Goal: Task Accomplishment & Management: Manage account settings

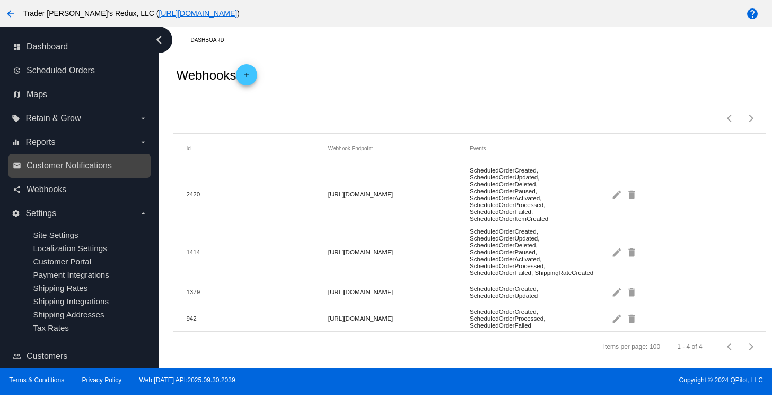
click at [42, 160] on link "email Customer Notifications" at bounding box center [80, 165] width 135 height 17
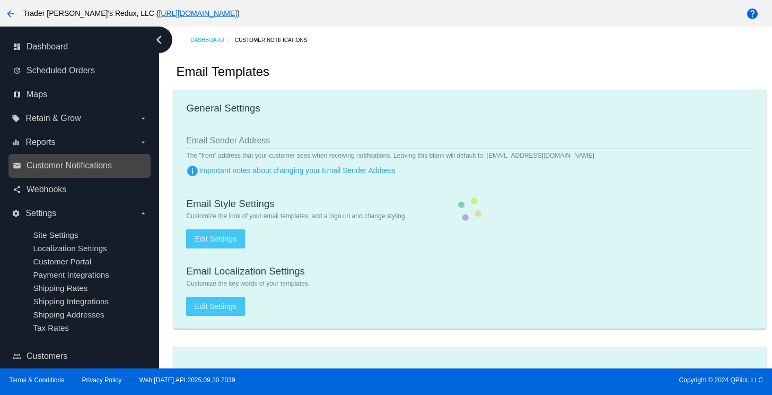
checkbox input "true"
type input "1"
checkbox input "true"
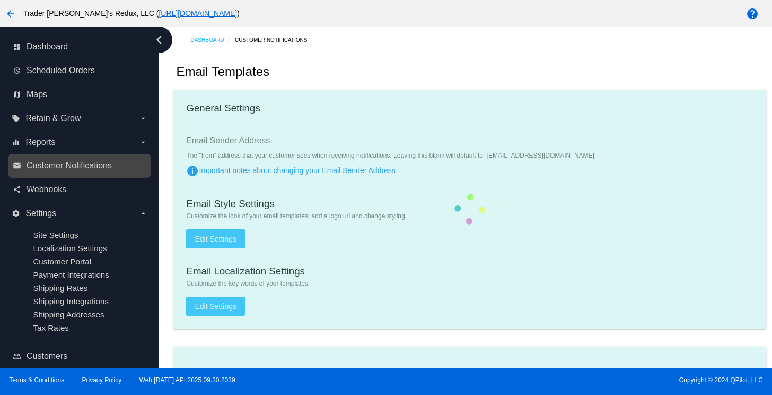
checkbox input "true"
type input "[EMAIL_ADDRESS][DOMAIN_NAME]"
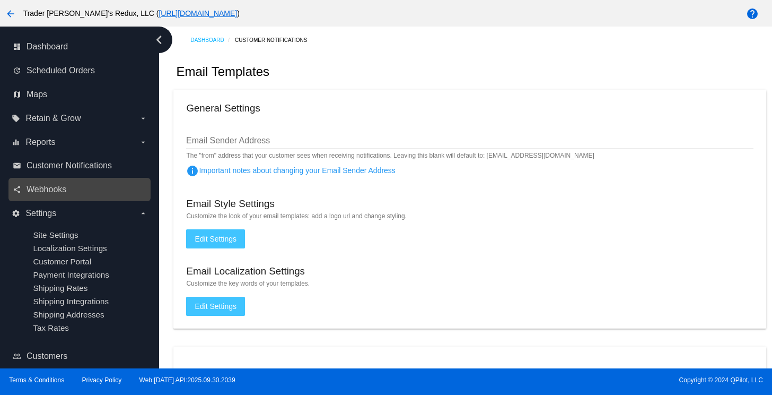
click at [71, 182] on link "share Webhooks" at bounding box center [80, 189] width 135 height 17
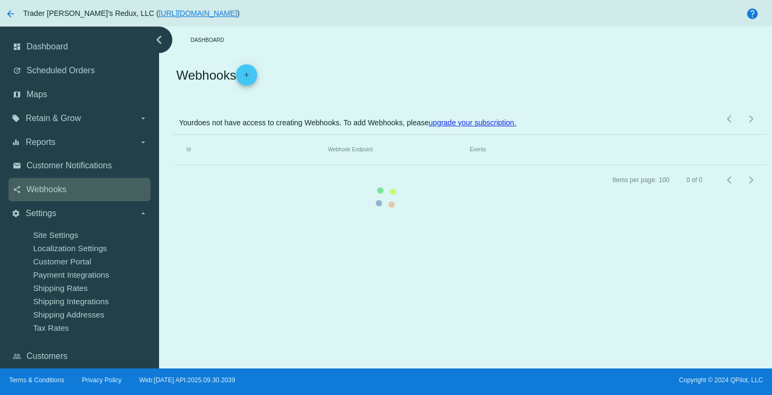
click at [173, 164] on mat-table "Id Webhook Endpoint Events" at bounding box center [469, 150] width 593 height 30
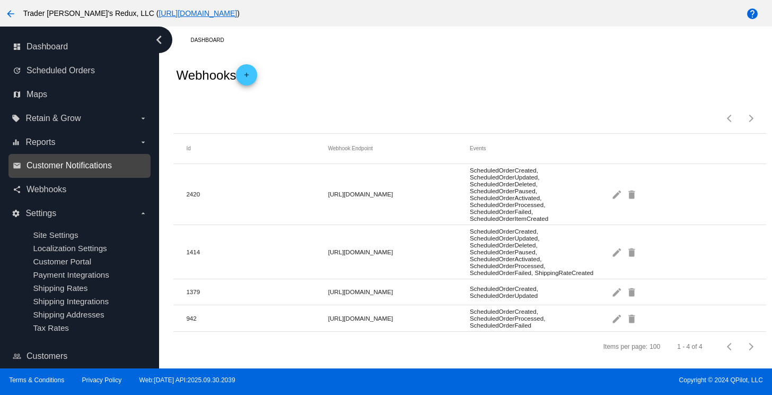
click at [110, 169] on span "Customer Notifications" at bounding box center [69, 166] width 85 height 10
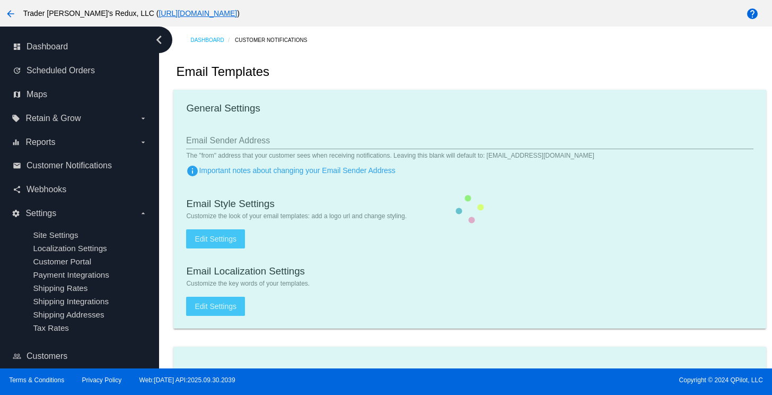
checkbox input "true"
type input "1"
checkbox input "true"
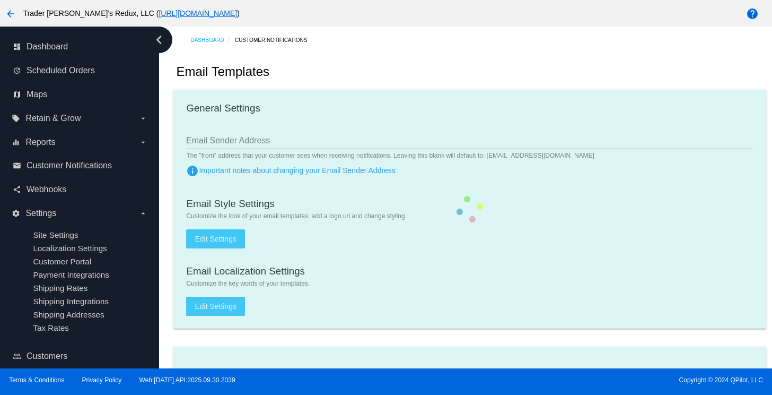
checkbox input "true"
type input "[EMAIL_ADDRESS][DOMAIN_NAME]"
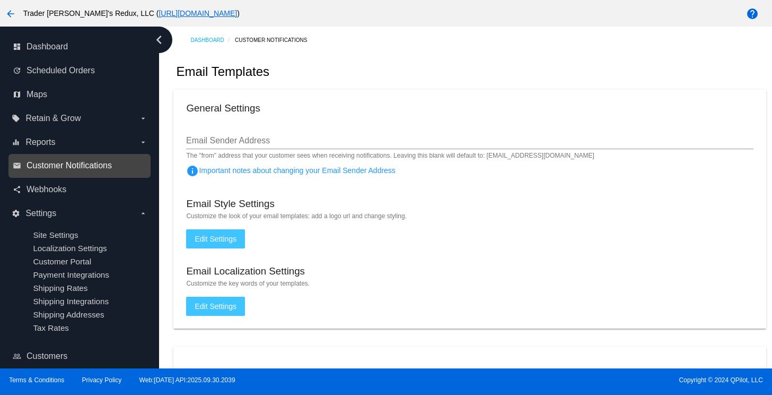
click at [96, 169] on span "Customer Notifications" at bounding box center [69, 166] width 85 height 10
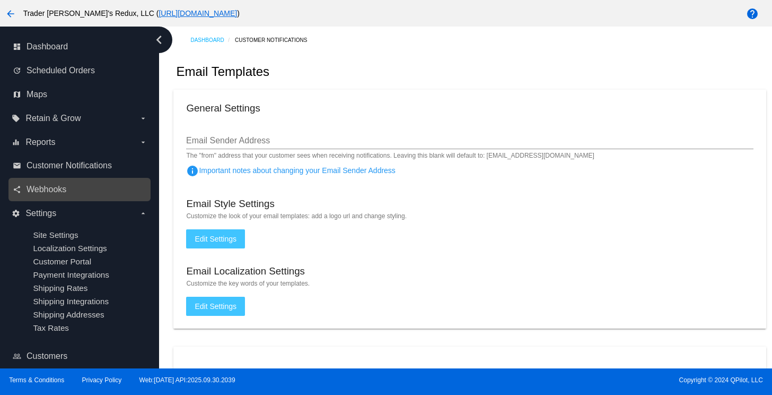
click at [24, 183] on link "share Webhooks" at bounding box center [80, 189] width 135 height 17
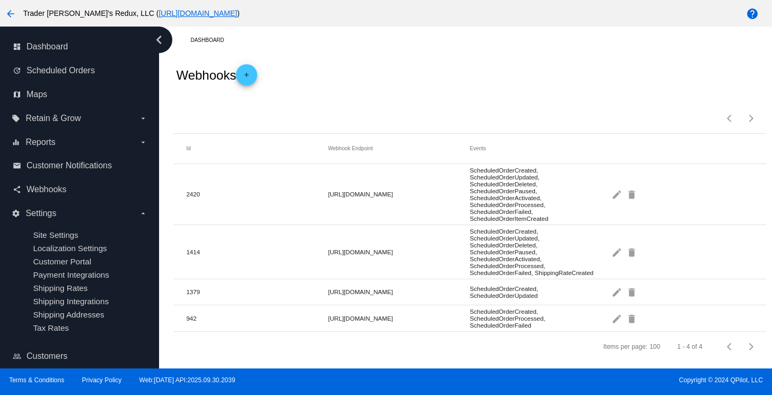
drag, startPoint x: 380, startPoint y: 80, endPoint x: 327, endPoint y: 92, distance: 54.6
click at [378, 82] on div "Webhooks add" at bounding box center [469, 75] width 593 height 42
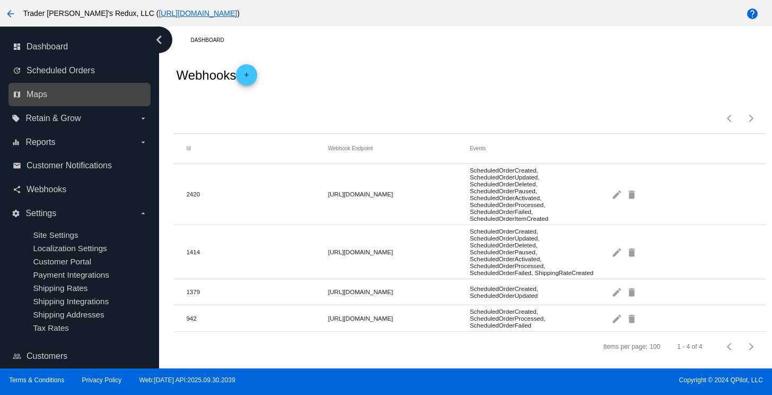
click at [64, 103] on div "map Maps" at bounding box center [79, 95] width 142 height 24
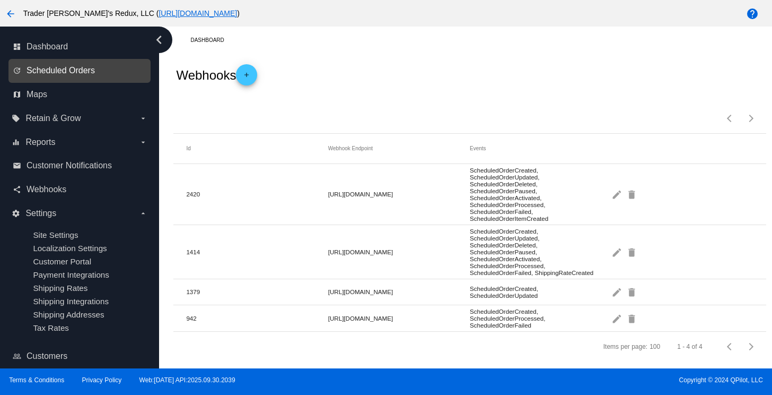
click at [72, 72] on span "Scheduled Orders" at bounding box center [61, 71] width 68 height 10
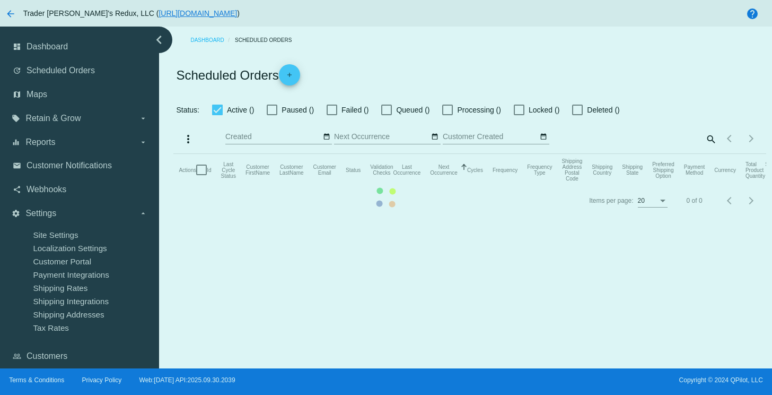
checkbox input "false"
checkbox input "true"
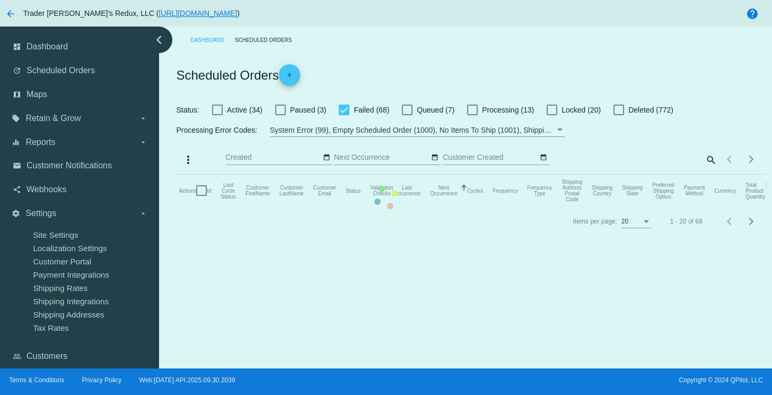
drag, startPoint x: 319, startPoint y: 42, endPoint x: 398, endPoint y: 50, distance: 80.0
click at [323, 43] on div "Dashboard Scheduled Orders Scheduled Orders add Status: Active (34) Paused (3) …" at bounding box center [470, 132] width 605 height 210
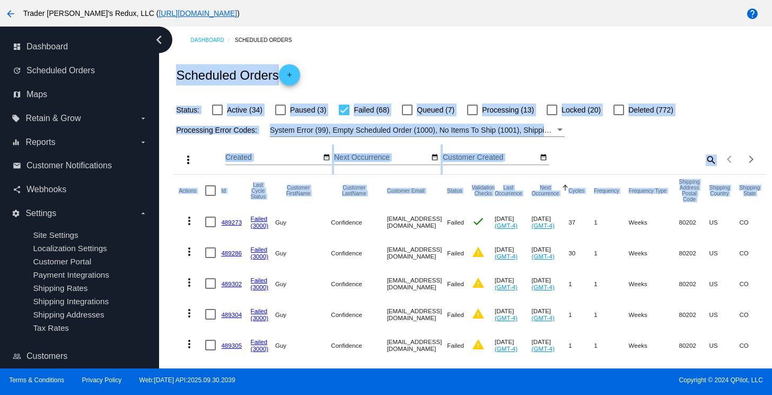
click at [239, 344] on link "489305" at bounding box center [231, 345] width 21 height 7
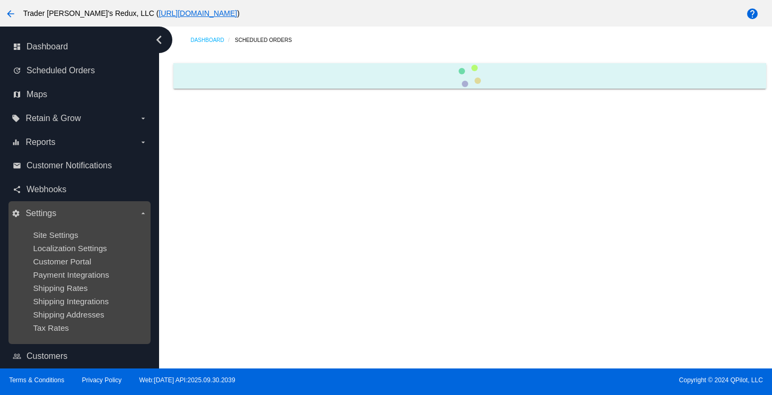
click at [98, 254] on ul "Site Settings Localization Settings Customer Portal Payment Integrations Shippi…" at bounding box center [79, 281] width 135 height 119
click at [59, 241] on ul "Site Settings Localization Settings Customer Portal Payment Integrations Shippi…" at bounding box center [79, 281] width 135 height 119
click at [58, 238] on span "Site Settings" at bounding box center [55, 234] width 45 height 9
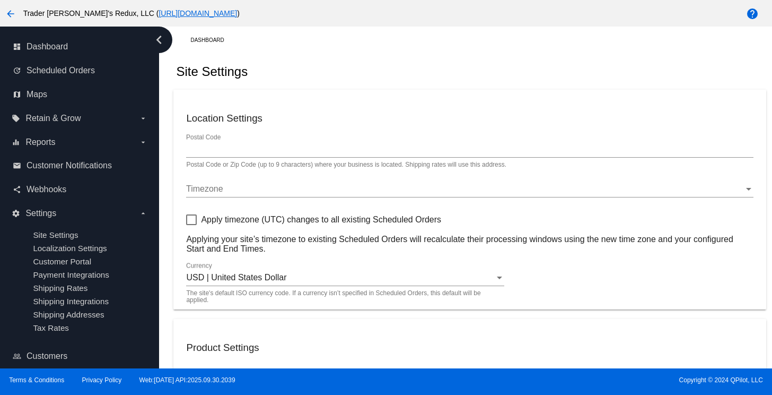
type input "80034"
checkbox input "true"
type input "09:00"
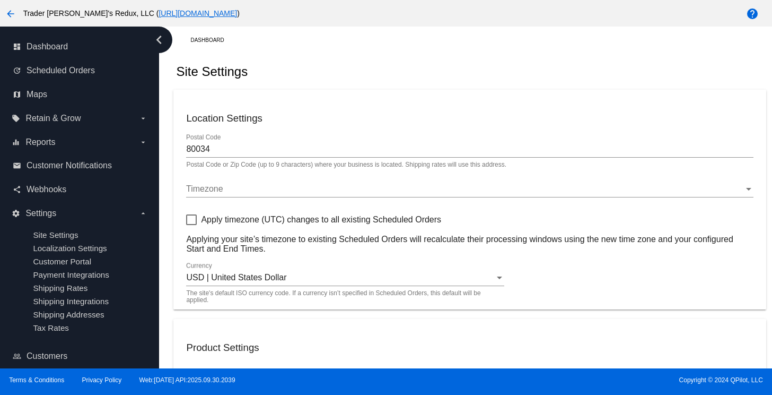
checkbox input "true"
click at [159, 138] on nav "dashboard Dashboard update Scheduled Orders map Maps local_offer Retain & Grow …" at bounding box center [79, 213] width 159 height 373
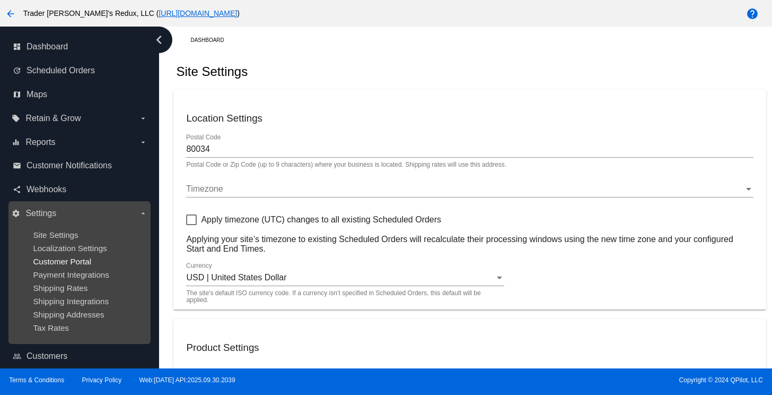
click at [74, 257] on span "Customer Portal" at bounding box center [62, 261] width 58 height 9
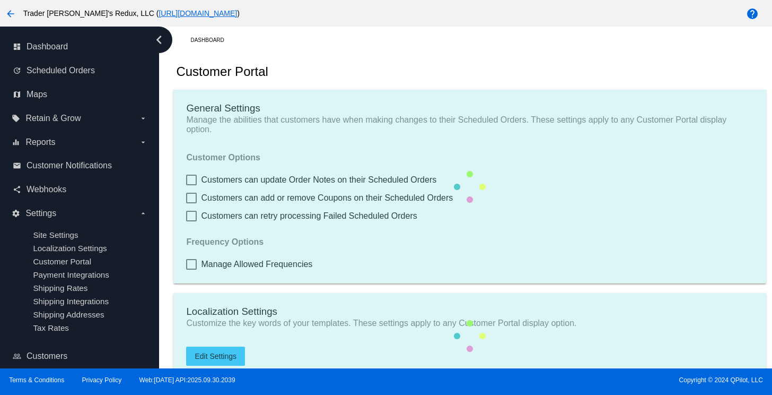
checkbox input "true"
type input "Create a Subscription"
type input "[URL][DOMAIN_NAME]"
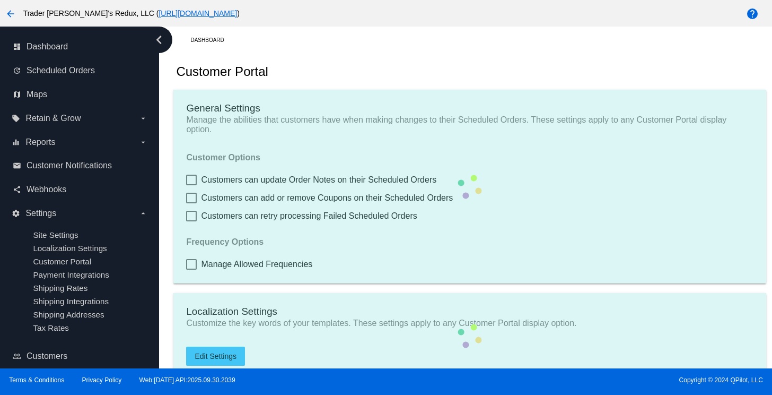
checkbox input "true"
type input "1"
type input "20"
type input "500"
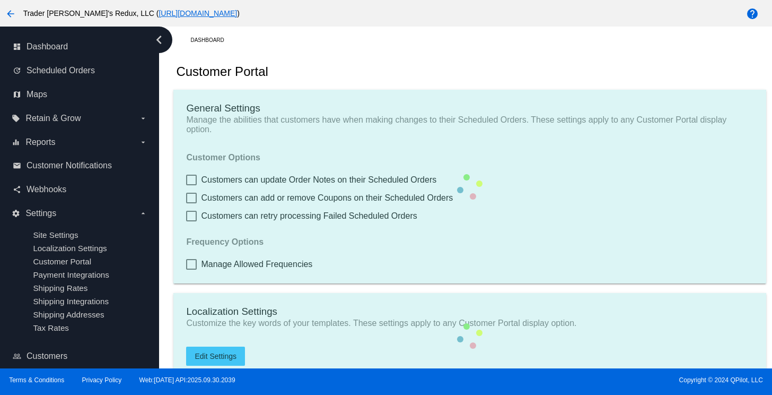
type input "500"
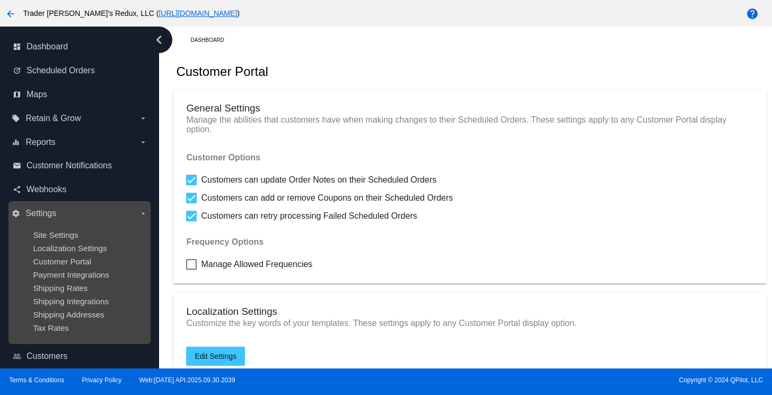
click at [50, 212] on span "Settings" at bounding box center [40, 213] width 31 height 10
click at [0, 0] on input "settings Settings arrow_drop_down" at bounding box center [0, 0] width 0 height 0
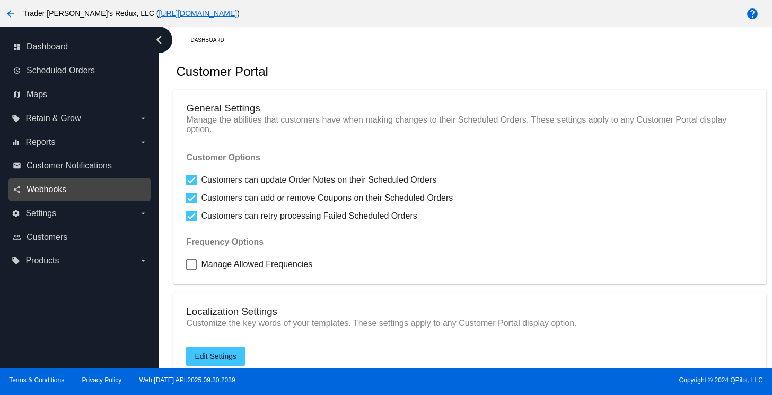
click at [50, 186] on span "Webhooks" at bounding box center [47, 190] width 40 height 10
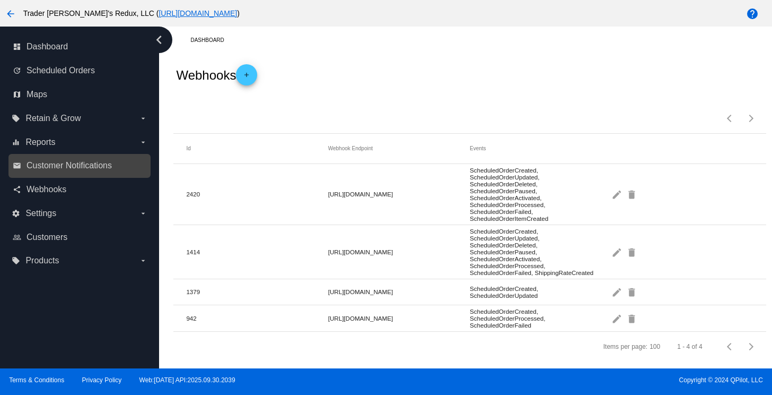
click at [114, 171] on link "email Customer Notifications" at bounding box center [80, 165] width 135 height 17
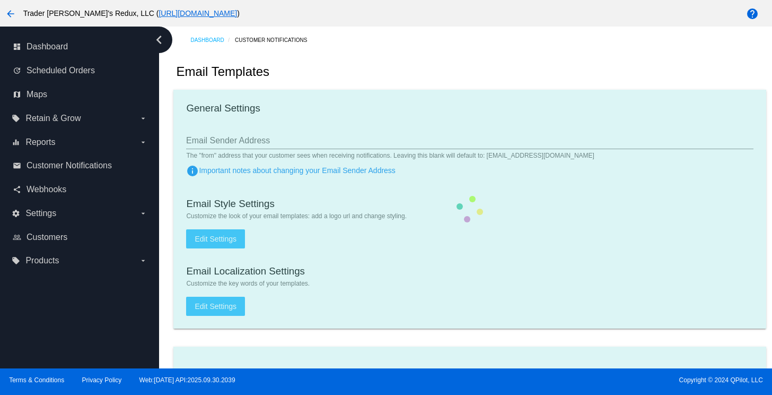
checkbox input "true"
type input "1"
checkbox input "true"
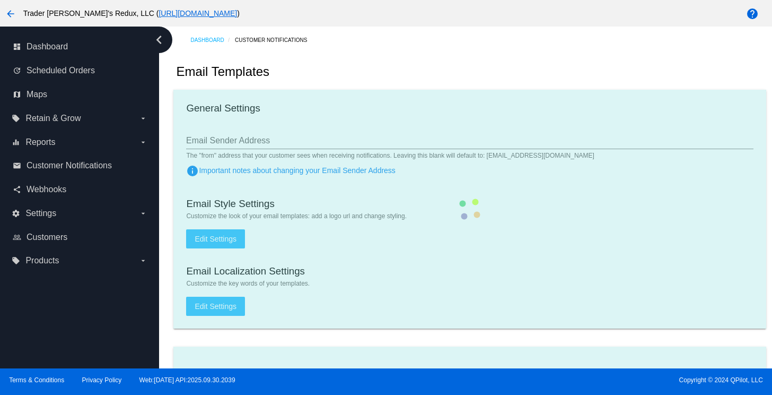
checkbox input "true"
type input "[EMAIL_ADDRESS][DOMAIN_NAME]"
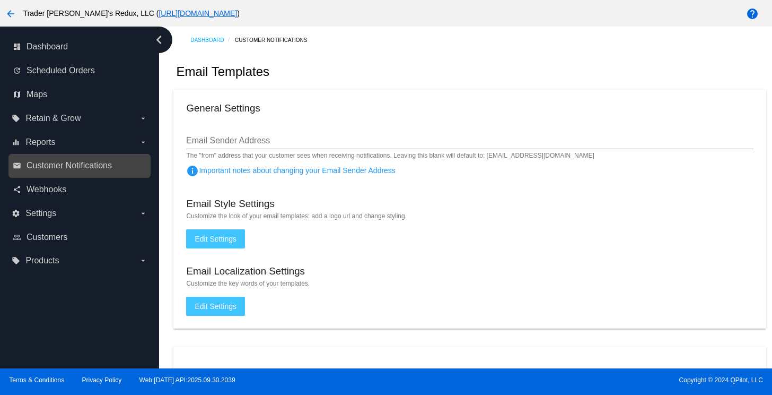
click at [96, 155] on div "email Customer Notifications" at bounding box center [79, 166] width 142 height 24
click at [507, 88] on div "Email Templates" at bounding box center [469, 72] width 593 height 36
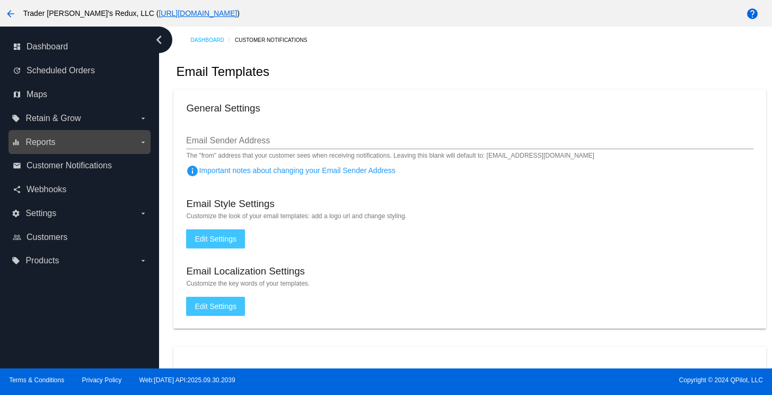
click at [54, 147] on label "equalizer Reports arrow_drop_down" at bounding box center [79, 142] width 135 height 17
click at [0, 0] on input "equalizer Reports arrow_drop_down" at bounding box center [0, 0] width 0 height 0
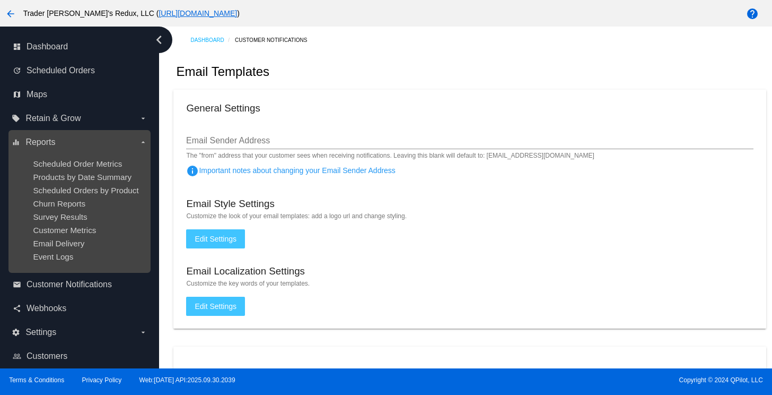
click at [30, 168] on ul "Scheduled Order Metrics Products by Date Summary Scheduled Orders by Product Ch…" at bounding box center [79, 210] width 135 height 119
click at [45, 172] on ul "Scheduled Order Metrics Products by Date Summary Scheduled Orders by Product Ch…" at bounding box center [79, 210] width 135 height 119
click at [56, 181] on div "Products by Date Summary" at bounding box center [88, 176] width 110 height 9
click at [87, 175] on span "Products by Date Summary" at bounding box center [82, 176] width 99 height 9
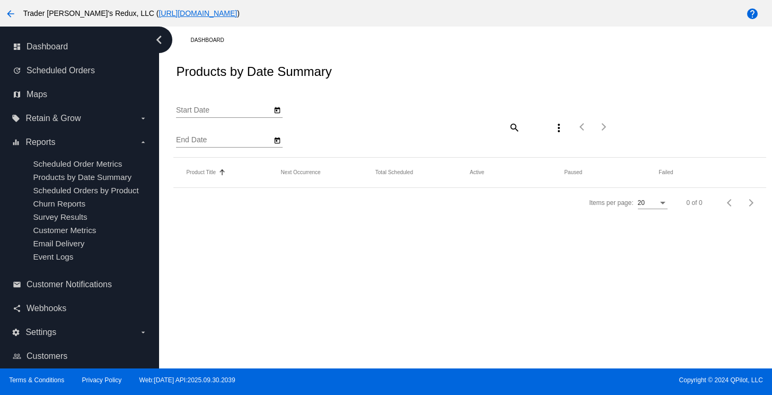
type input "[DATE]"
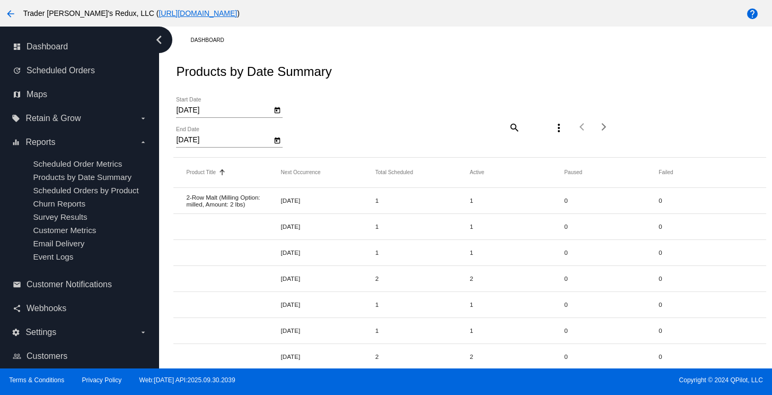
drag, startPoint x: 281, startPoint y: 41, endPoint x: 286, endPoint y: 45, distance: 6.8
click at [282, 41] on div "Dashboard" at bounding box center [478, 40] width 576 height 16
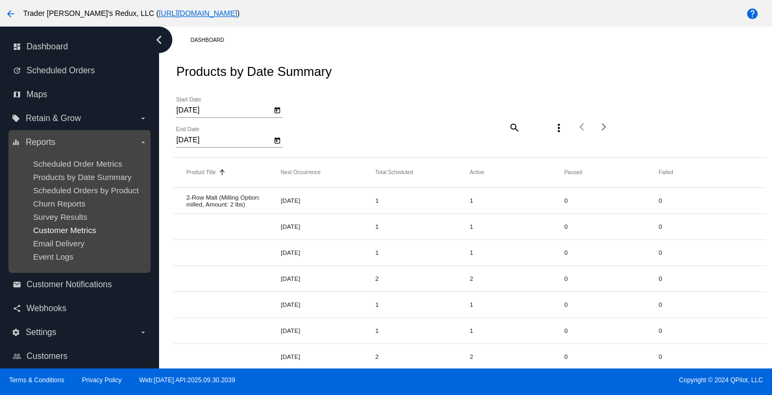
click at [65, 234] on span "Customer Metrics" at bounding box center [64, 229] width 63 height 9
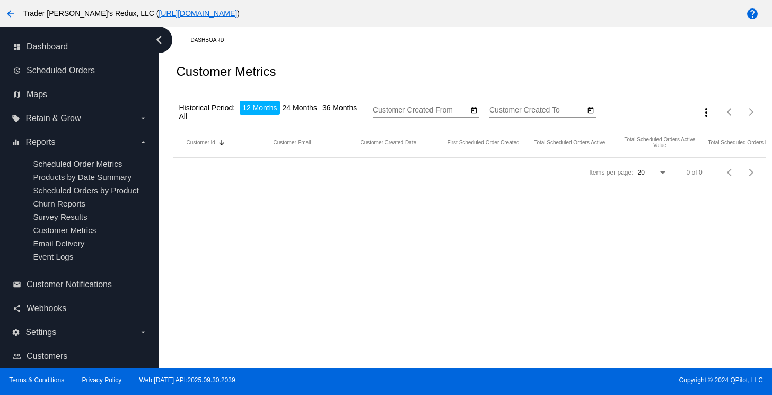
type input "[DATE]"
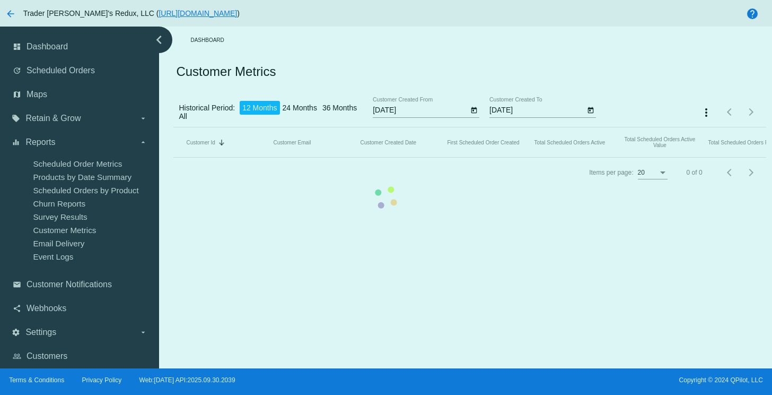
click at [381, 64] on app-dashboard-customer-metrics-report "Customer Metrics Historical Period: 12 Months 24 Months 36 Months All [DATE] Cu…" at bounding box center [469, 121] width 593 height 134
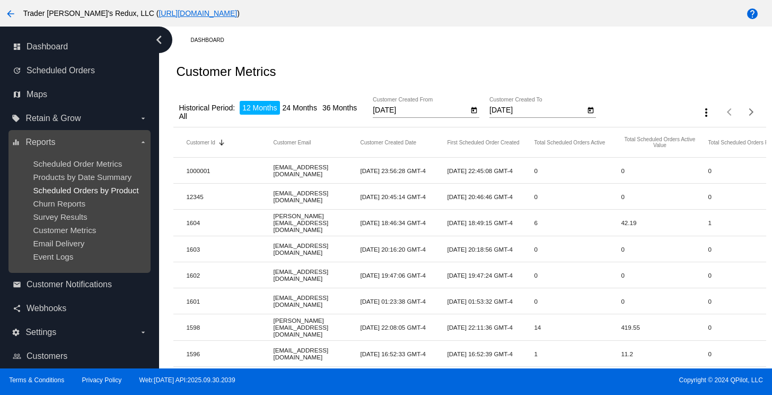
click at [80, 186] on span "Scheduled Orders by Product" at bounding box center [86, 190] width 106 height 9
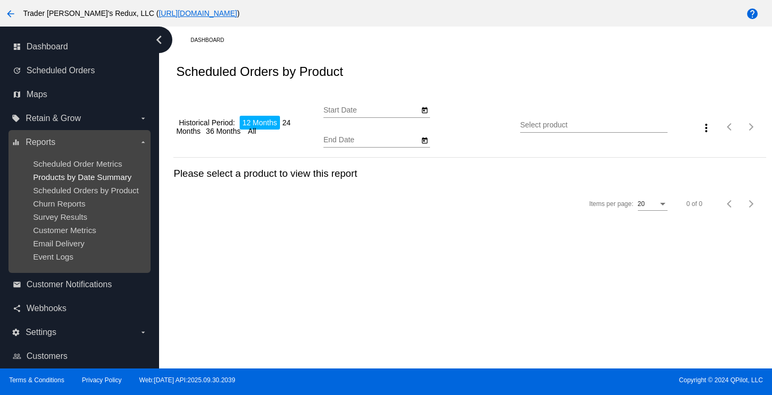
click at [82, 179] on span "Products by Date Summary" at bounding box center [82, 176] width 99 height 9
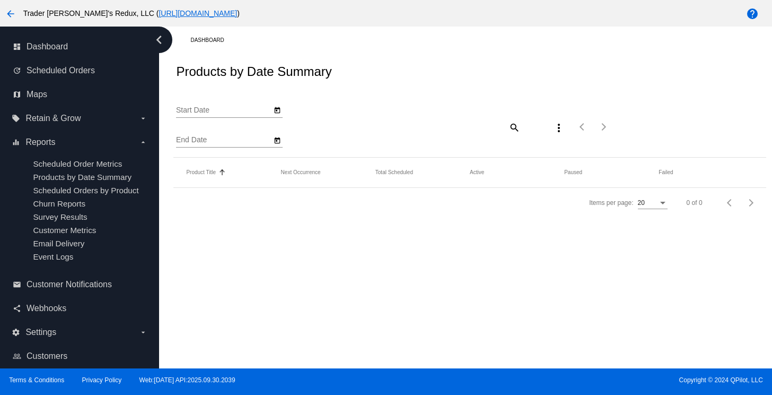
type input "[DATE]"
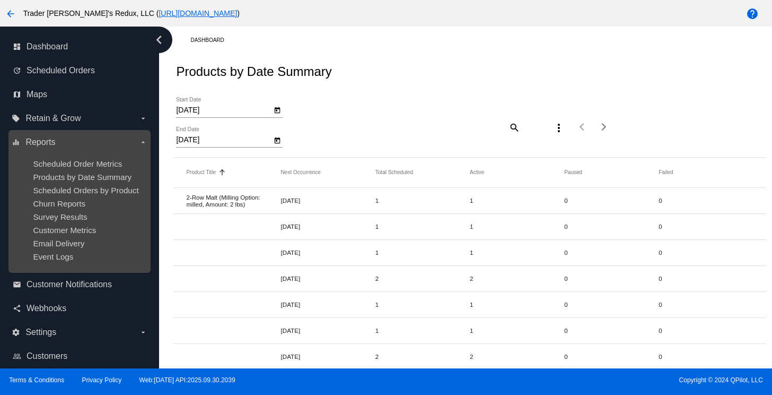
click at [34, 226] on ul "Scheduled Order Metrics Products by Date Summary Scheduled Orders by Product Ch…" at bounding box center [79, 210] width 135 height 119
click at [60, 221] on span "Survey Results" at bounding box center [60, 216] width 54 height 9
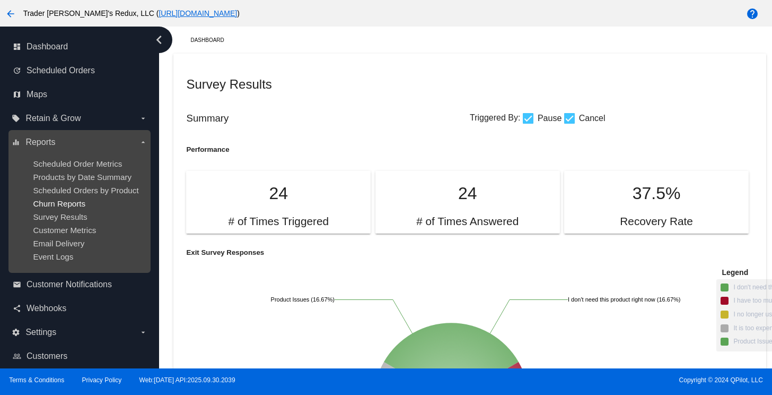
click at [43, 206] on span "Churn Reports" at bounding box center [59, 203] width 53 height 9
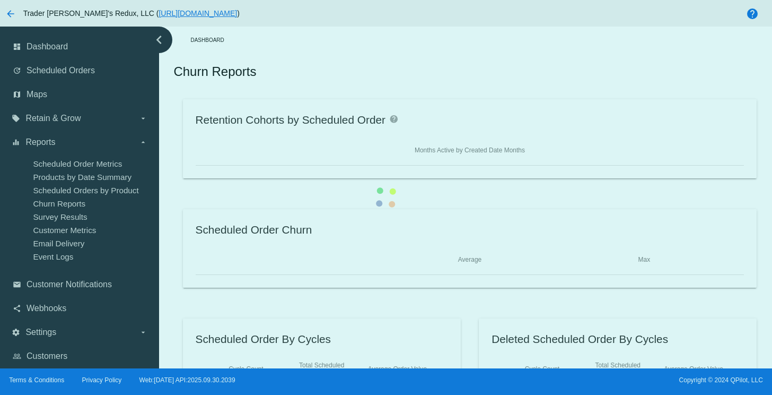
click at [173, 188] on div "Retention Cohorts by Scheduled Order help Months Active by Created Date Months …" at bounding box center [469, 248] width 593 height 298
click at [173, 167] on div "Retention Cohorts by Scheduled Order help Months Active by Created Date Months …" at bounding box center [469, 248] width 593 height 298
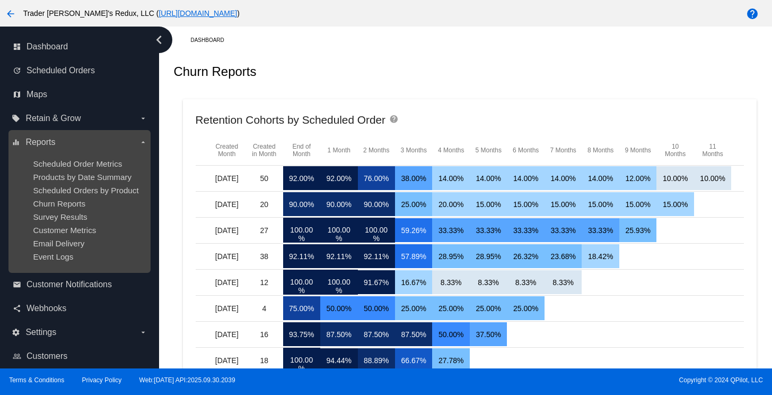
click at [78, 149] on label "equalizer Reports arrow_drop_down" at bounding box center [79, 142] width 135 height 17
click at [0, 0] on input "equalizer Reports arrow_drop_down" at bounding box center [0, 0] width 0 height 0
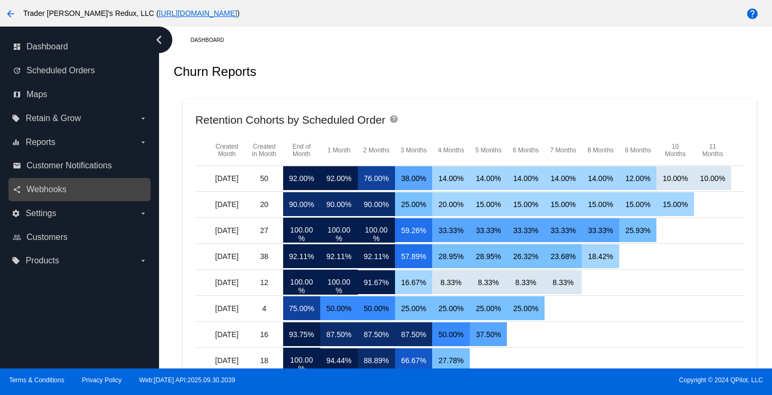
click at [72, 197] on link "share Webhooks" at bounding box center [80, 189] width 135 height 17
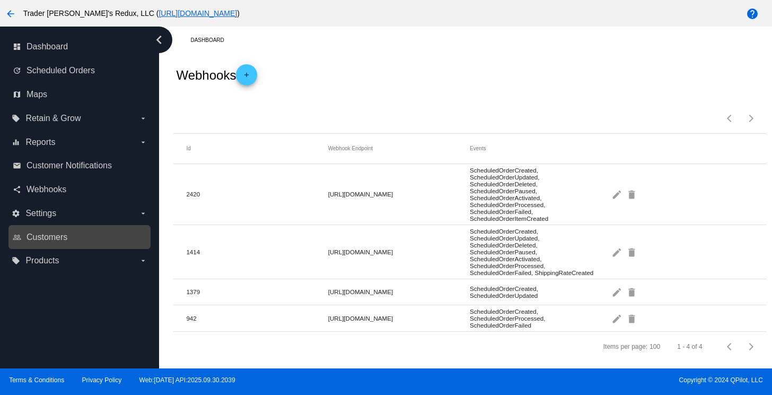
click at [52, 229] on link "people_outline Customers" at bounding box center [80, 237] width 135 height 17
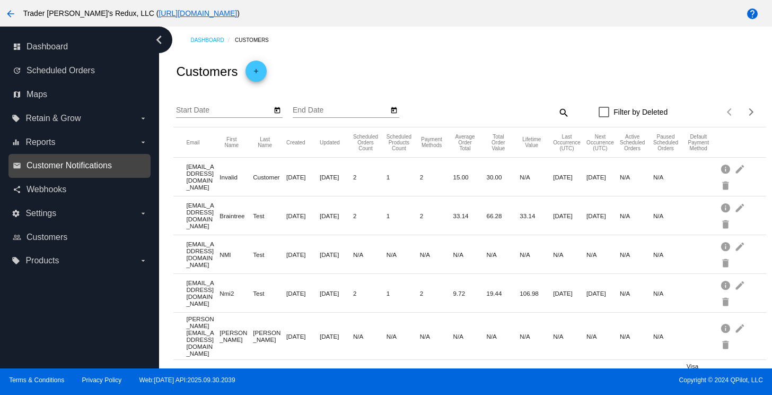
click at [38, 168] on span "Customer Notifications" at bounding box center [69, 166] width 85 height 10
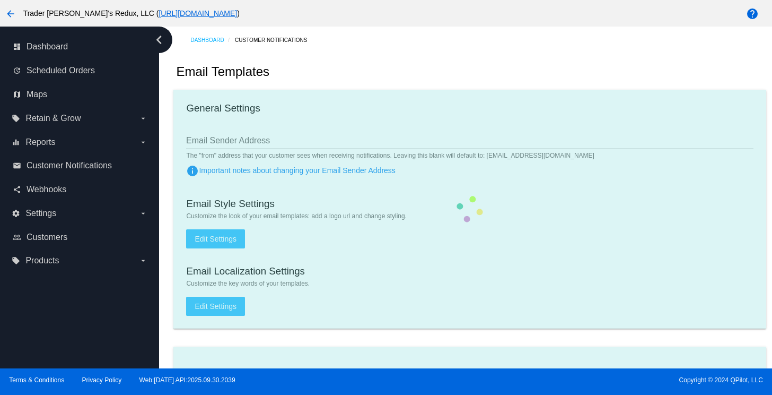
checkbox input "true"
type input "1"
checkbox input "true"
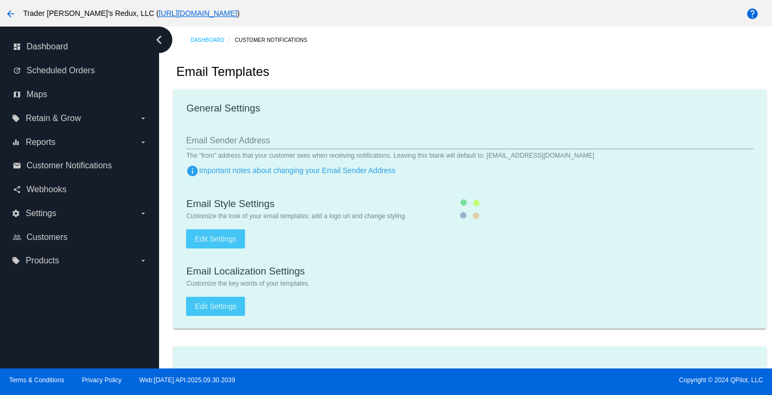
checkbox input "true"
type input "[EMAIL_ADDRESS][DOMAIN_NAME]"
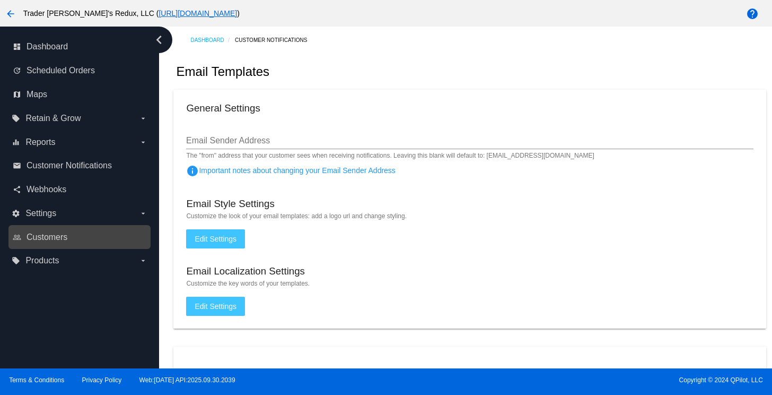
click at [31, 226] on div "people_outline Customers" at bounding box center [79, 237] width 142 height 24
click at [57, 228] on div "people_outline Customers" at bounding box center [79, 237] width 142 height 24
click at [44, 239] on span "Customers" at bounding box center [47, 237] width 41 height 10
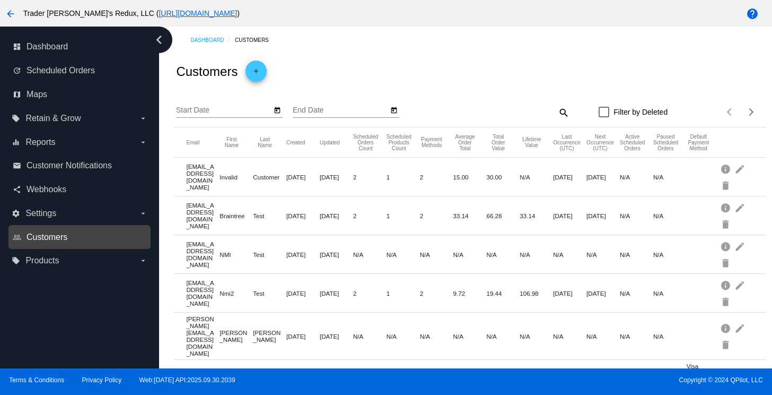
click at [49, 237] on span "Customers" at bounding box center [47, 237] width 41 height 10
click at [481, 78] on div "Customers add" at bounding box center [469, 72] width 593 height 36
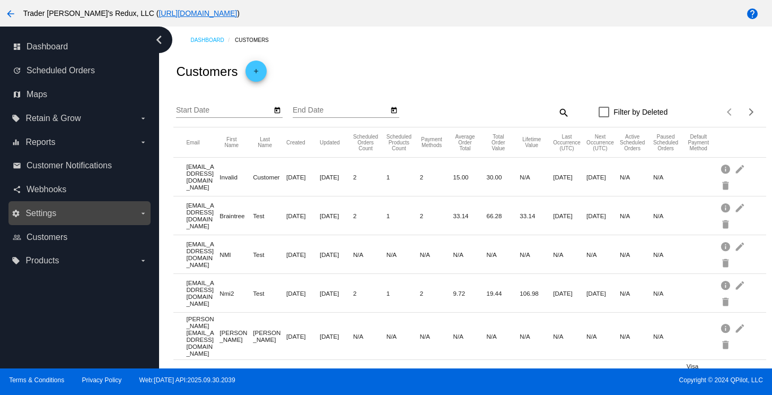
click at [55, 213] on span "Settings" at bounding box center [40, 213] width 31 height 10
click at [0, 0] on input "settings Settings arrow_drop_down" at bounding box center [0, 0] width 0 height 0
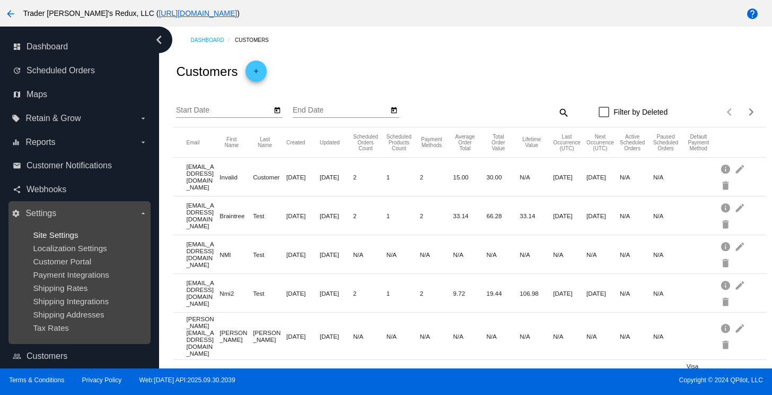
click at [58, 238] on span "Site Settings" at bounding box center [55, 234] width 45 height 9
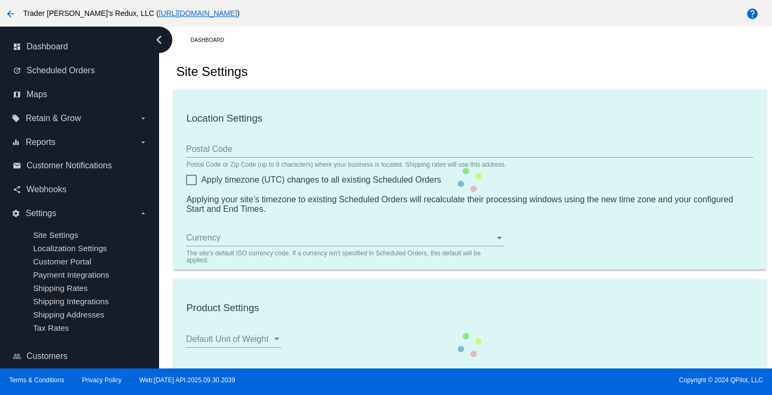
type input "80034"
checkbox input "true"
type input "09:00"
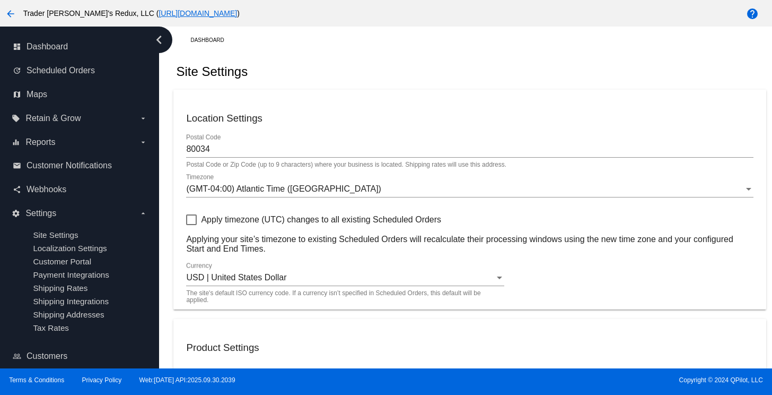
checkbox input "true"
click at [42, 199] on div "share Webhooks" at bounding box center [79, 190] width 142 height 24
click at [44, 195] on link "share Webhooks" at bounding box center [80, 189] width 135 height 17
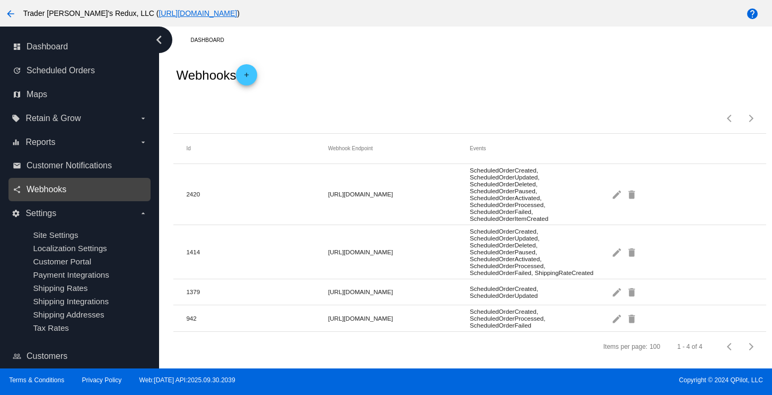
click at [48, 192] on span "Webhooks" at bounding box center [47, 190] width 40 height 10
drag, startPoint x: 437, startPoint y: 64, endPoint x: 445, endPoint y: 62, distance: 8.7
click at [439, 64] on div "Webhooks add" at bounding box center [469, 75] width 593 height 42
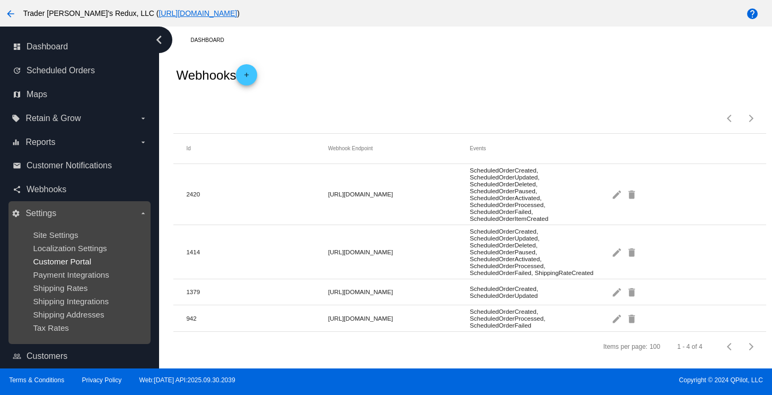
click at [41, 257] on ul "Site Settings Localization Settings Customer Portal Payment Integrations Shippi…" at bounding box center [79, 281] width 135 height 119
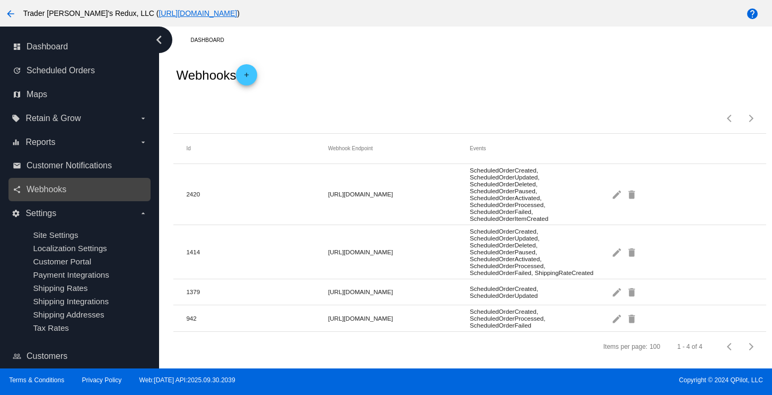
click at [74, 190] on link "share Webhooks" at bounding box center [80, 189] width 135 height 17
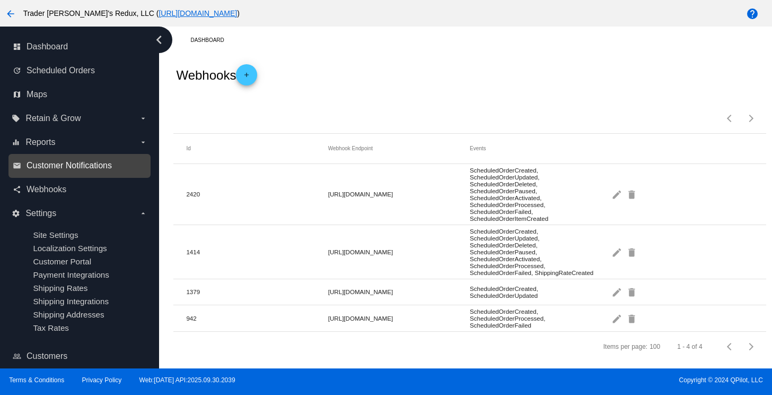
click at [53, 164] on span "Customer Notifications" at bounding box center [69, 166] width 85 height 10
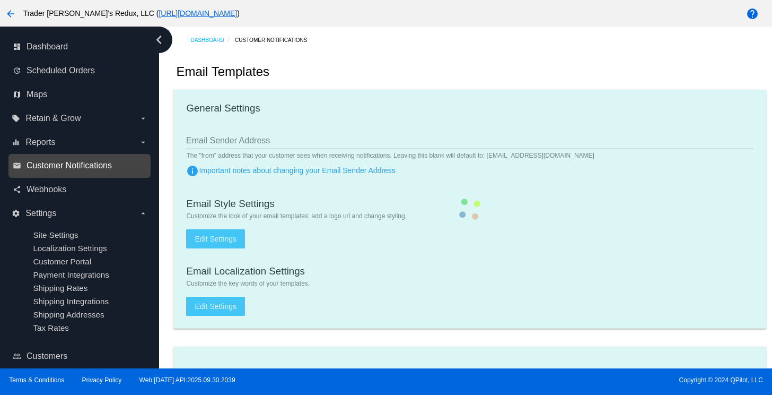
checkbox input "true"
type input "1"
checkbox input "true"
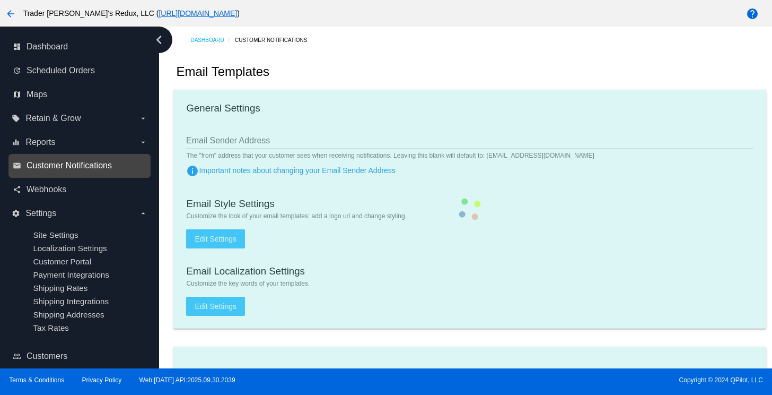
checkbox input "true"
type input "[EMAIL_ADDRESS][DOMAIN_NAME]"
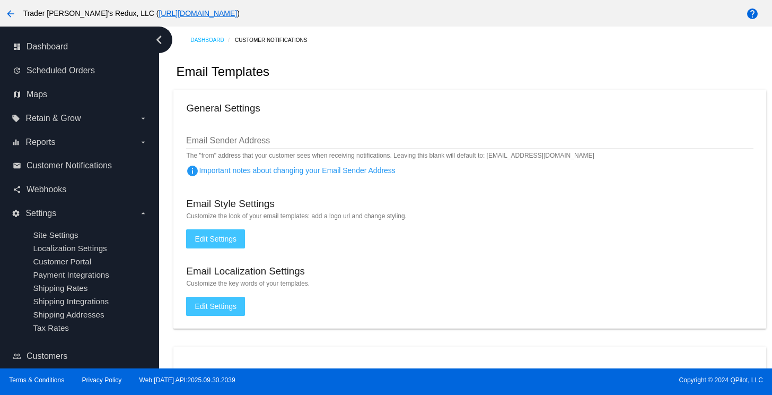
click at [576, 210] on mat-card "General Settings Email Sender Address The "from" address that your customer see…" at bounding box center [469, 209] width 593 height 239
click at [78, 172] on link "email Customer Notifications" at bounding box center [80, 165] width 135 height 17
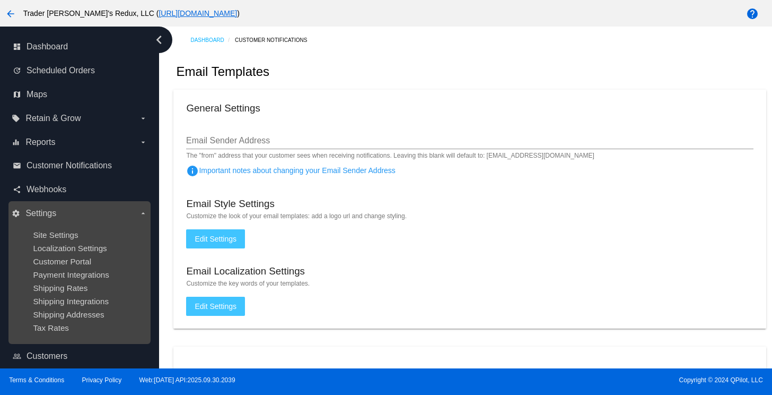
click at [51, 240] on ul "Site Settings Localization Settings Customer Portal Payment Integrations Shippi…" at bounding box center [79, 281] width 135 height 119
click at [62, 254] on ul "Site Settings Localization Settings Customer Portal Payment Integrations Shippi…" at bounding box center [79, 281] width 135 height 119
click at [67, 245] on span "Localization Settings" at bounding box center [70, 247] width 74 height 9
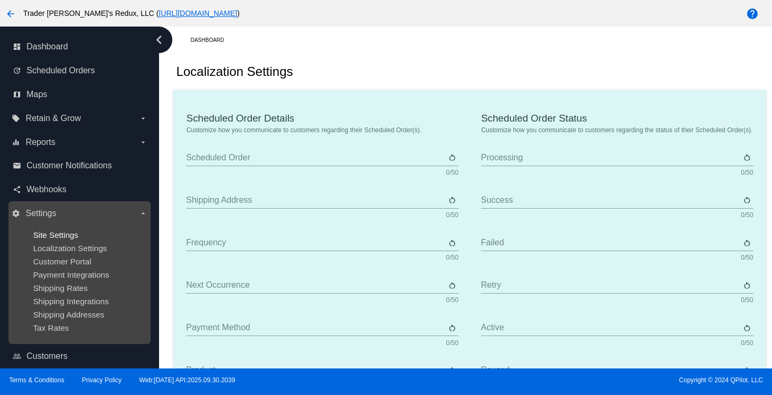
drag, startPoint x: 67, startPoint y: 250, endPoint x: 47, endPoint y: 234, distance: 26.1
click at [67, 249] on span "Localization Settings" at bounding box center [70, 247] width 74 height 9
drag, startPoint x: 46, startPoint y: 233, endPoint x: 67, endPoint y: 264, distance: 37.8
click at [47, 233] on span "Site Settings" at bounding box center [55, 234] width 45 height 9
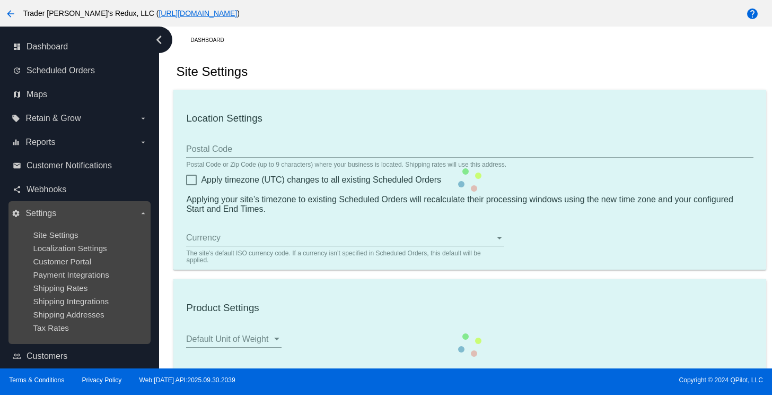
click at [72, 269] on ul "Site Settings Localization Settings Customer Portal Payment Integrations Shippi…" at bounding box center [79, 281] width 135 height 119
drag, startPoint x: 81, startPoint y: 268, endPoint x: 89, endPoint y: 289, distance: 22.4
click at [81, 278] on ul "Site Settings Localization Settings Customer Portal Payment Integrations Shippi…" at bounding box center [79, 281] width 135 height 119
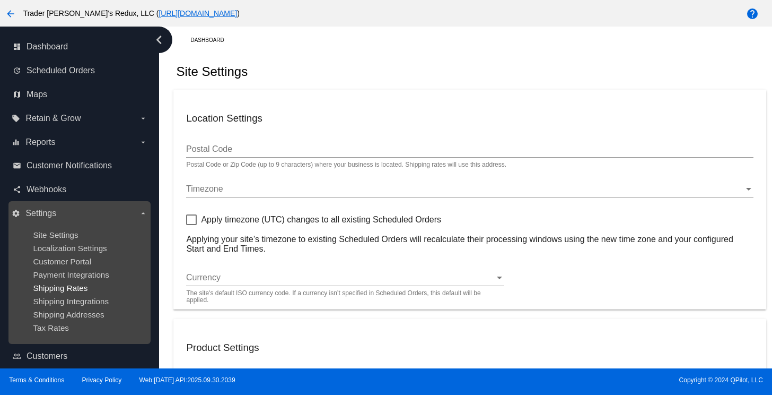
type input "80034"
checkbox input "true"
type input "09:00"
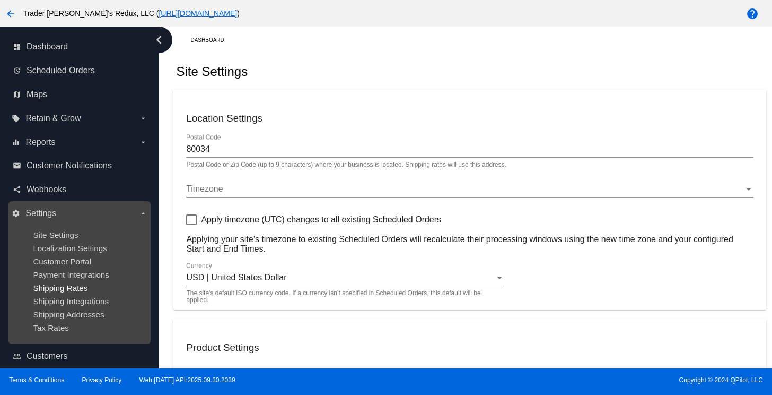
click at [84, 290] on span "Shipping Rates" at bounding box center [60, 287] width 55 height 9
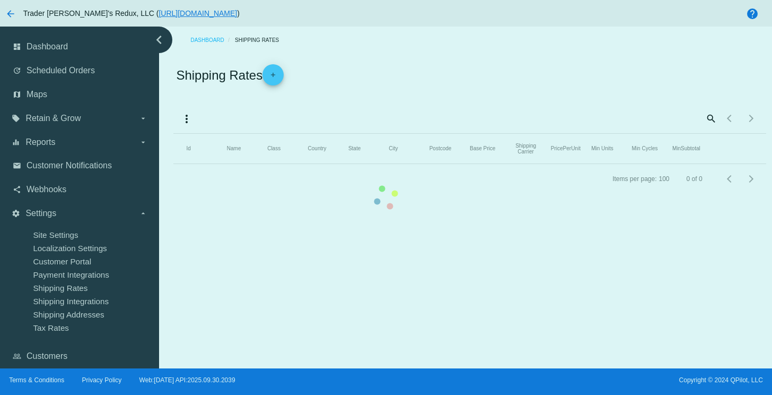
click at [173, 164] on mat-table "Id Name Class Country State City Postcode Base Price Shipping Carrier PricePerU…" at bounding box center [469, 149] width 593 height 30
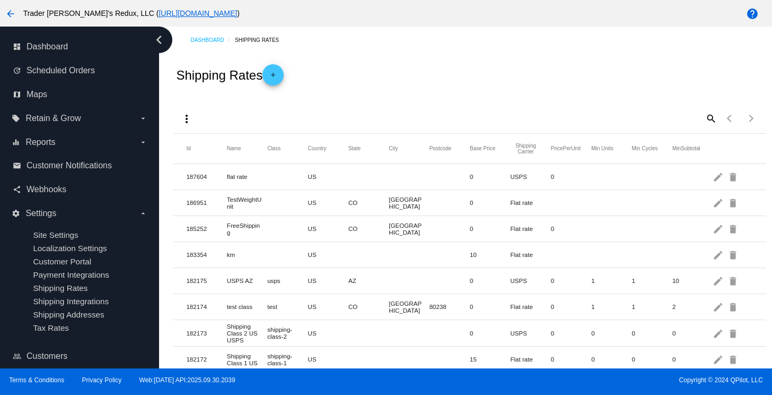
click at [453, 98] on div "more_vert search Items per page: 100 1 - 48 of 48" at bounding box center [469, 114] width 593 height 37
drag, startPoint x: 101, startPoint y: 160, endPoint x: 155, endPoint y: 158, distance: 54.2
click at [101, 161] on span "Customer Notifications" at bounding box center [69, 166] width 85 height 10
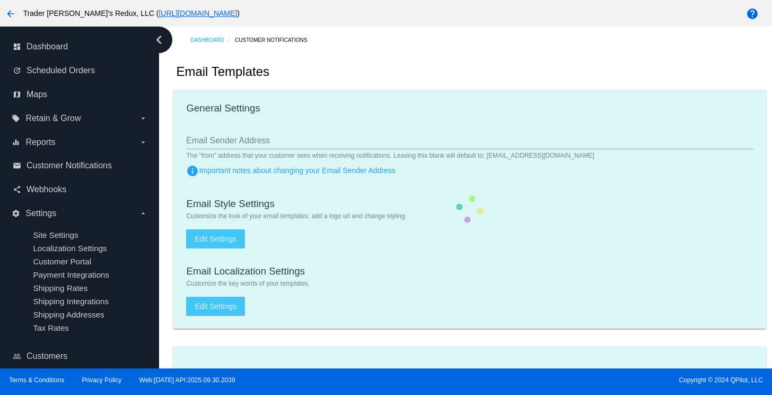
checkbox input "true"
type input "1"
checkbox input "true"
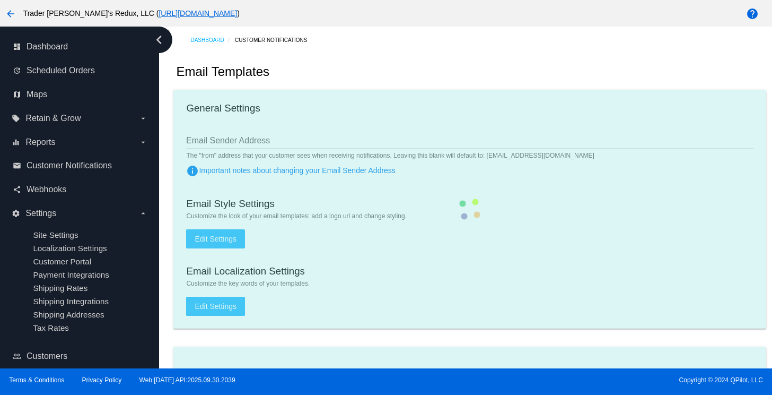
checkbox input "true"
type input "[EMAIL_ADDRESS][DOMAIN_NAME]"
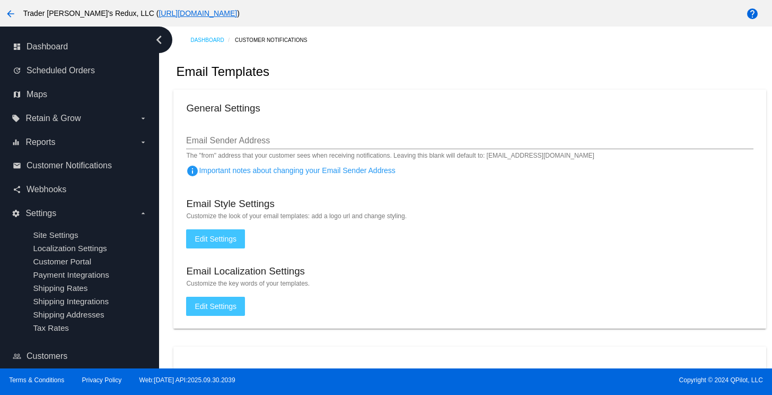
click at [378, 103] on mat-card "General Settings Email Sender Address The "from" address that your customer see…" at bounding box center [469, 209] width 593 height 239
drag, startPoint x: 454, startPoint y: 284, endPoint x: 458, endPoint y: 254, distance: 31.1
click at [454, 284] on mat-hint "Customize the key words of your templates." at bounding box center [469, 283] width 567 height 7
click at [121, 138] on label "equalizer Reports arrow_drop_down" at bounding box center [79, 142] width 135 height 17
click at [0, 0] on input "equalizer Reports arrow_drop_down" at bounding box center [0, 0] width 0 height 0
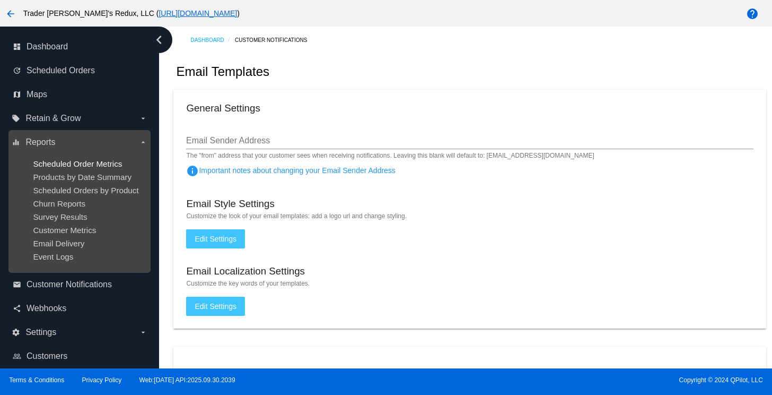
click at [89, 168] on div "Scheduled Order Metrics" at bounding box center [88, 163] width 110 height 9
click at [88, 153] on ul "Scheduled Order Metrics Products by Date Summary Scheduled Orders by Product Ch…" at bounding box center [79, 210] width 135 height 119
click at [100, 166] on span "Scheduled Order Metrics" at bounding box center [77, 163] width 89 height 9
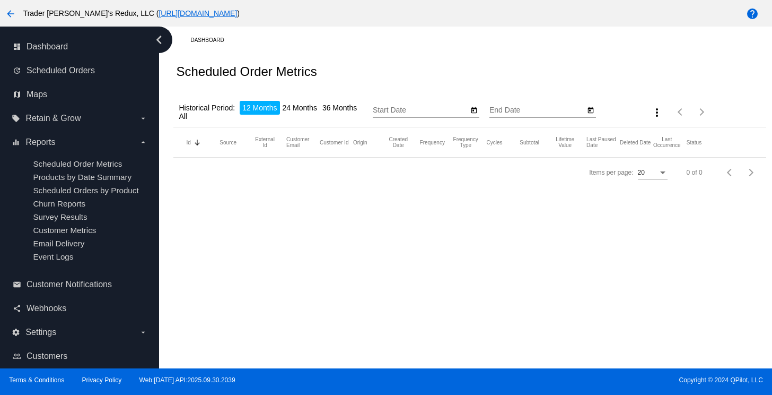
type input "[DATE]"
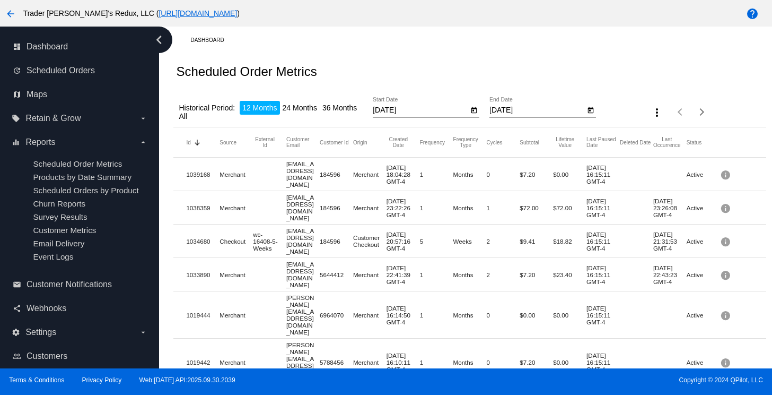
drag, startPoint x: 397, startPoint y: 62, endPoint x: 406, endPoint y: 67, distance: 10.9
click at [397, 62] on div "Scheduled Order Metrics" at bounding box center [469, 72] width 593 height 36
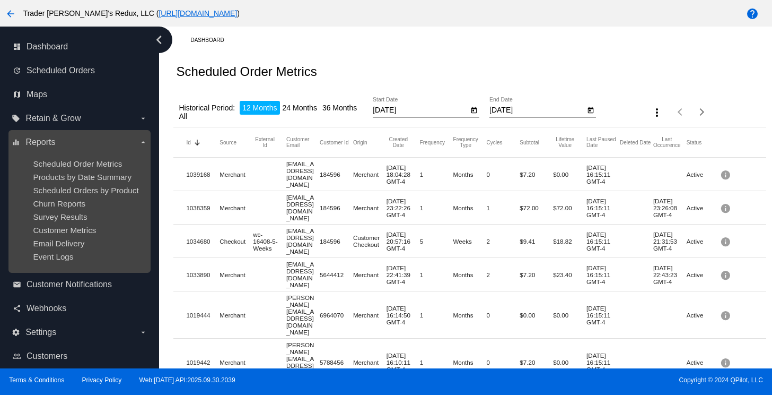
click at [104, 171] on ul "Scheduled Order Metrics Products by Date Summary Scheduled Orders by Product Ch…" at bounding box center [79, 210] width 135 height 119
click at [105, 159] on span "Scheduled Order Metrics" at bounding box center [77, 163] width 89 height 9
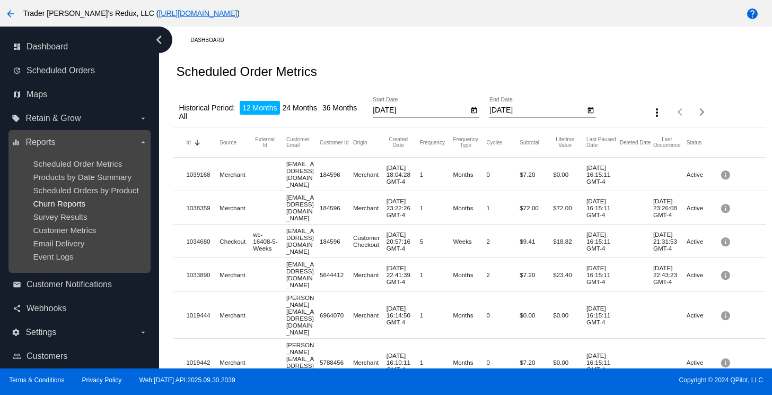
click at [58, 204] on span "Churn Reports" at bounding box center [59, 203] width 53 height 9
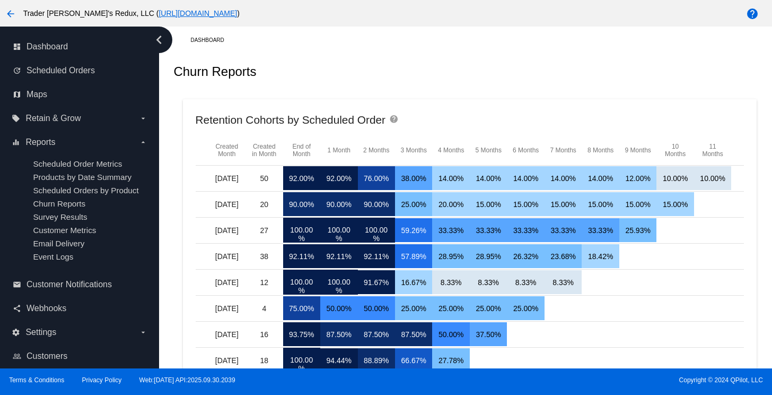
click at [337, 39] on div "Dashboard" at bounding box center [478, 40] width 576 height 16
